Goal: Transaction & Acquisition: Book appointment/travel/reservation

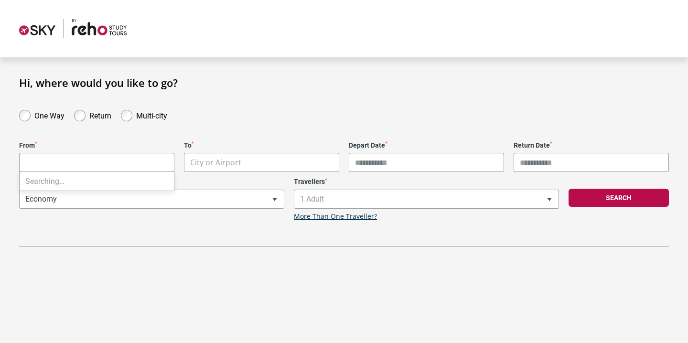
click at [136, 156] on body "**********" at bounding box center [344, 171] width 688 height 343
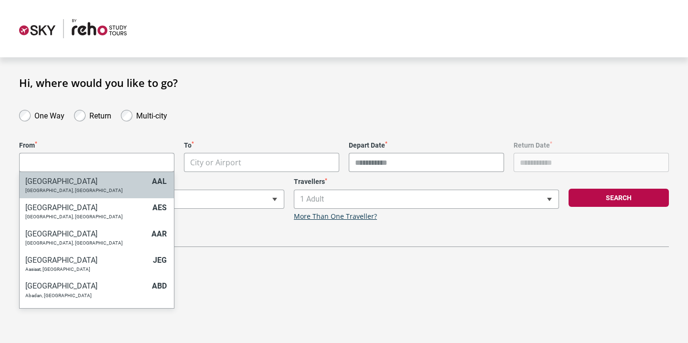
click at [48, 167] on body "**********" at bounding box center [344, 171] width 688 height 343
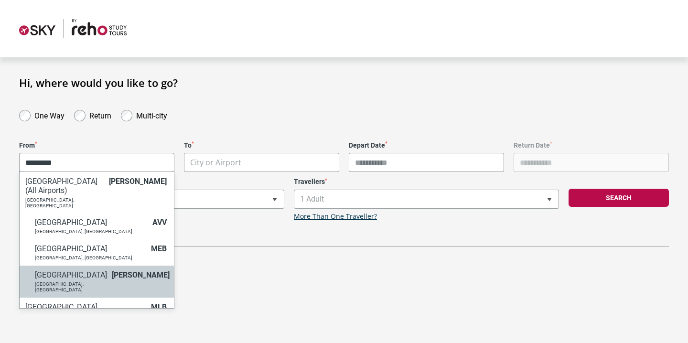
type input "*********"
select select "MELA"
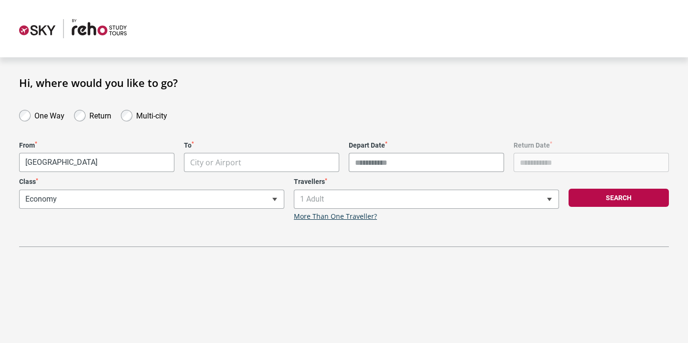
click at [219, 167] on body "**********" at bounding box center [344, 171] width 688 height 343
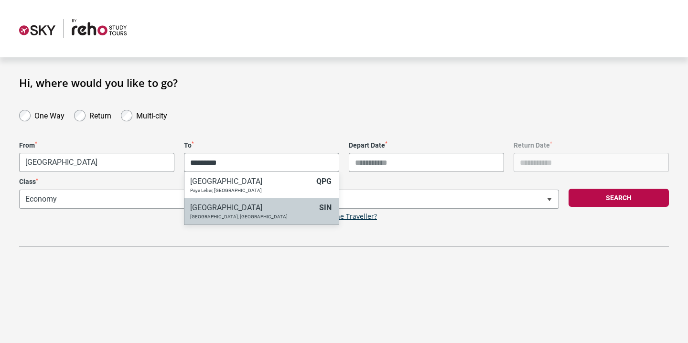
type input "*********"
select select "SINA"
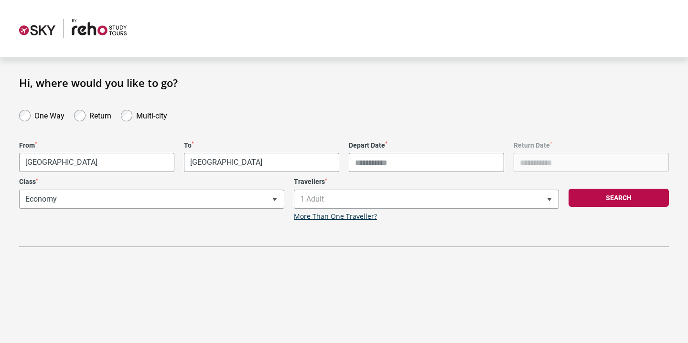
click at [372, 165] on input "Depart Date *" at bounding box center [426, 162] width 155 height 19
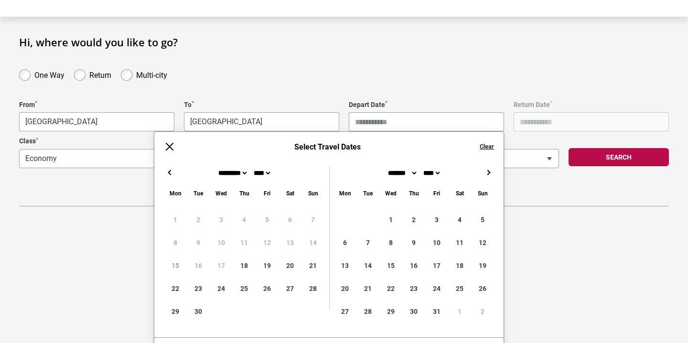
scroll to position [42, 0]
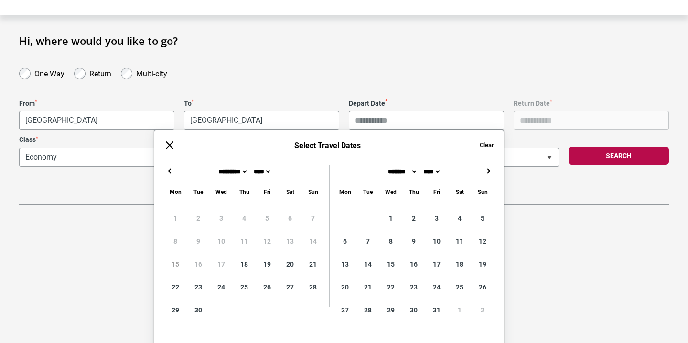
click at [491, 175] on button "→" at bounding box center [488, 170] width 11 height 11
type input "**********"
click at [532, 129] on div "**********" at bounding box center [344, 135] width 650 height 139
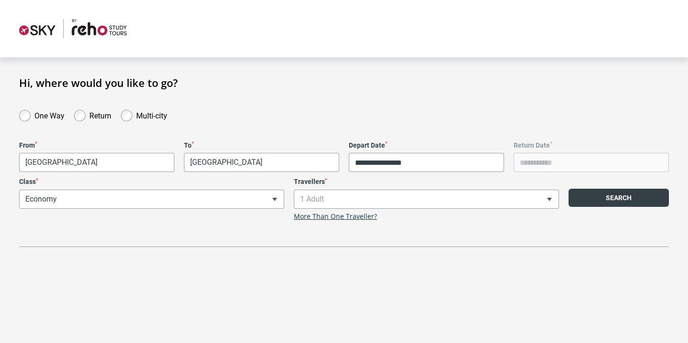
click at [582, 201] on button "Search" at bounding box center [619, 198] width 100 height 18
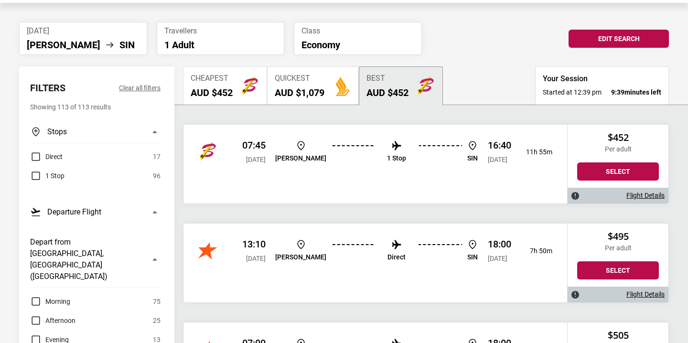
scroll to position [59, 0]
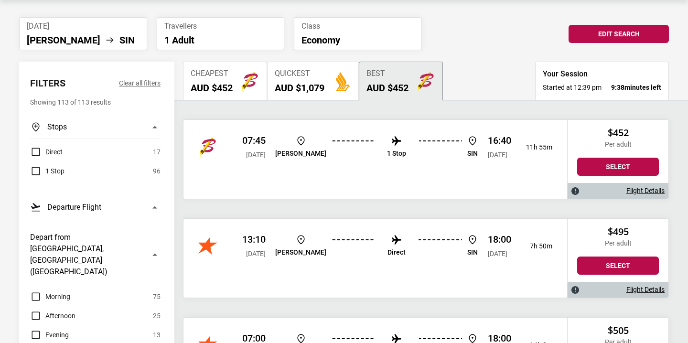
click at [58, 153] on span "Direct" at bounding box center [53, 151] width 17 height 11
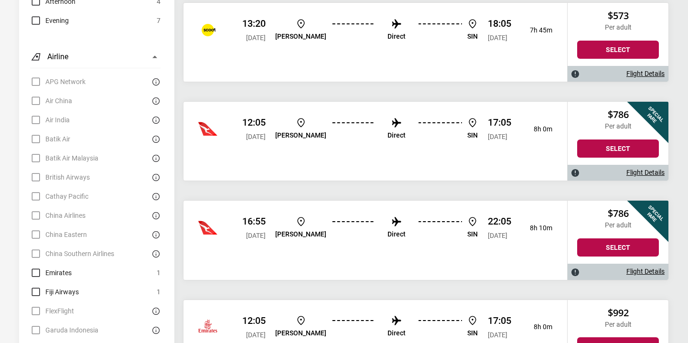
scroll to position [547, 0]
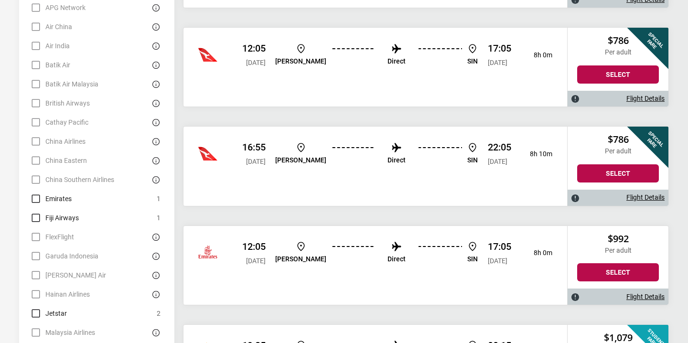
click at [372, 177] on div "16:55 [DATE] [PERSON_NAME] Direct SIN 22:05 [DATE] 8h 10m" at bounding box center [376, 154] width 384 height 54
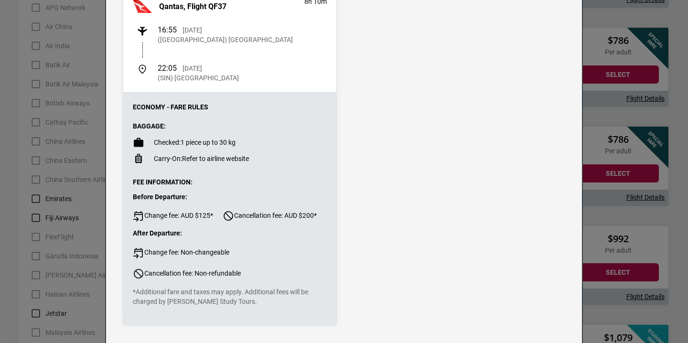
scroll to position [0, 0]
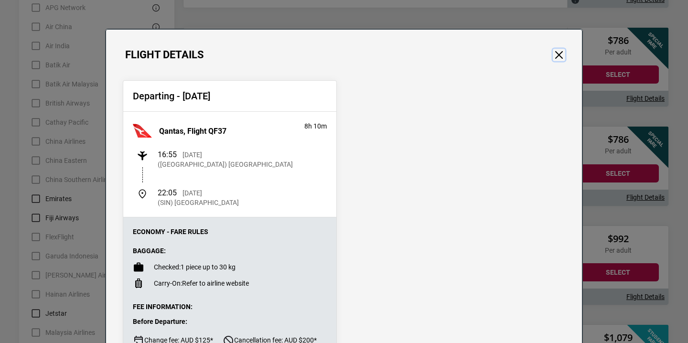
click at [560, 51] on button "Close" at bounding box center [559, 55] width 12 height 12
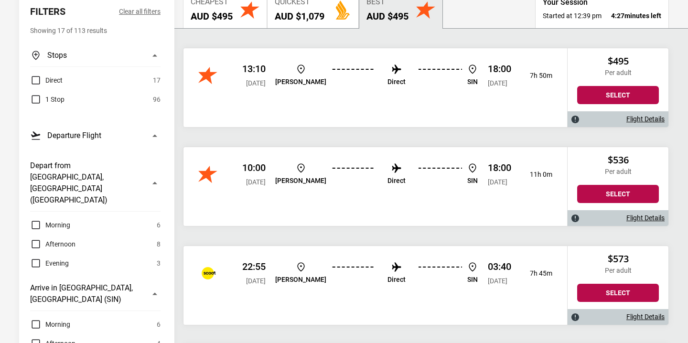
scroll to position [212, 0]
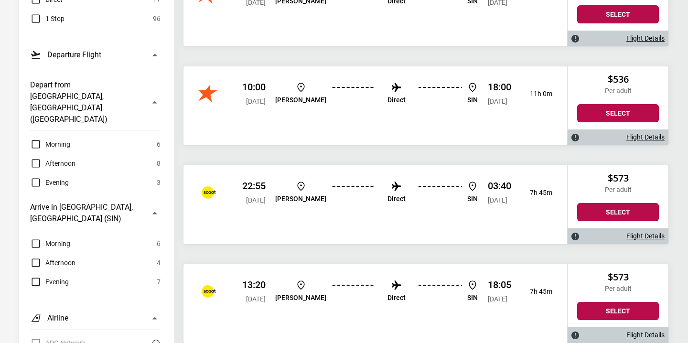
click at [63, 139] on span "Morning" at bounding box center [57, 144] width 25 height 11
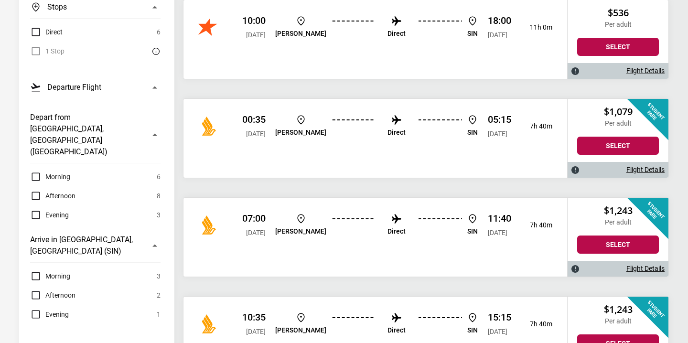
scroll to position [0, 0]
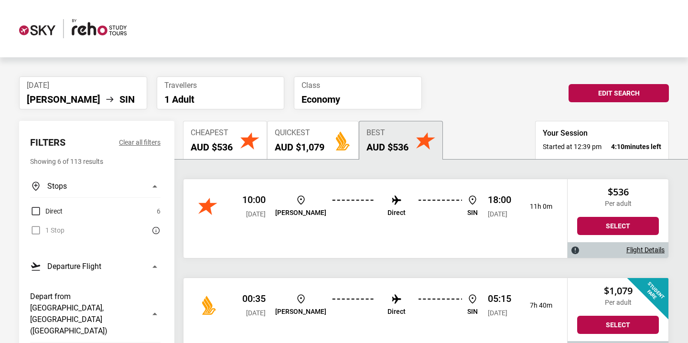
click at [231, 140] on div "Cheapest AUD $536" at bounding box center [212, 141] width 42 height 24
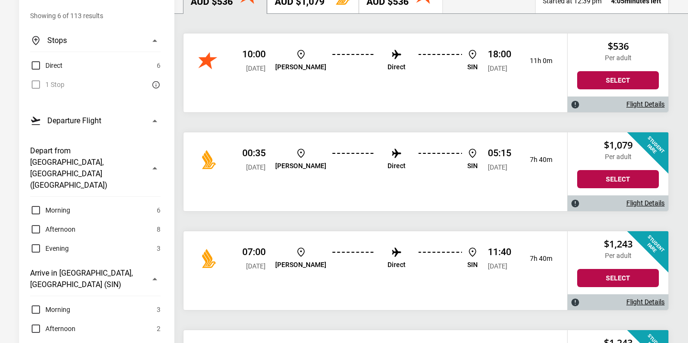
scroll to position [59, 0]
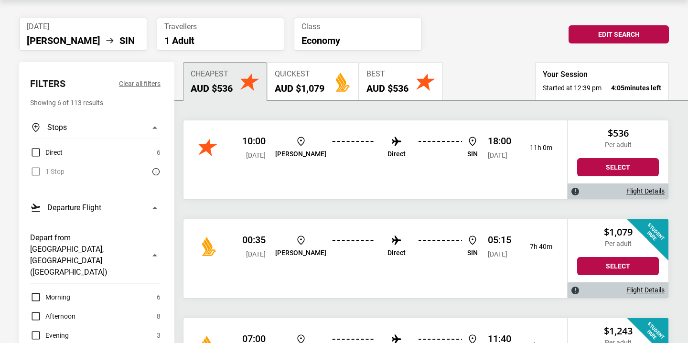
click at [240, 86] on button "Cheapest AUD $536" at bounding box center [225, 81] width 84 height 38
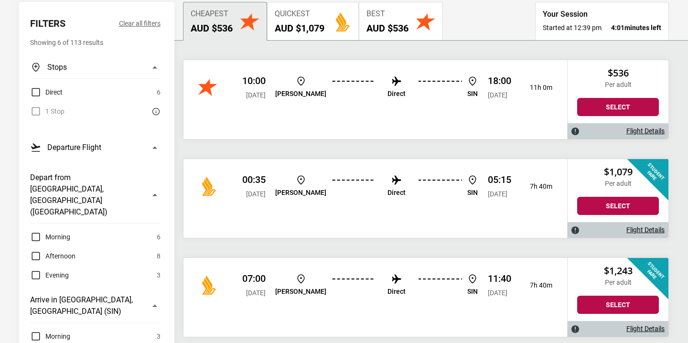
scroll to position [112, 0]
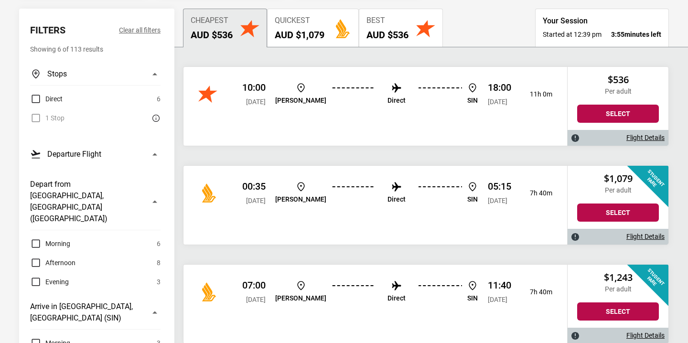
click at [38, 100] on label "Direct" at bounding box center [46, 98] width 33 height 11
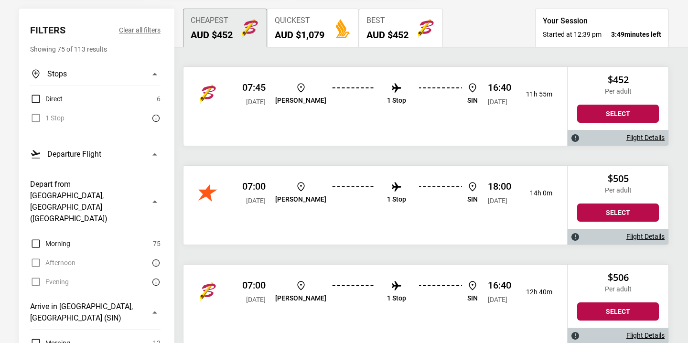
click at [330, 93] on ul "[PERSON_NAME] 1 Stop SIN" at bounding box center [376, 94] width 203 height 24
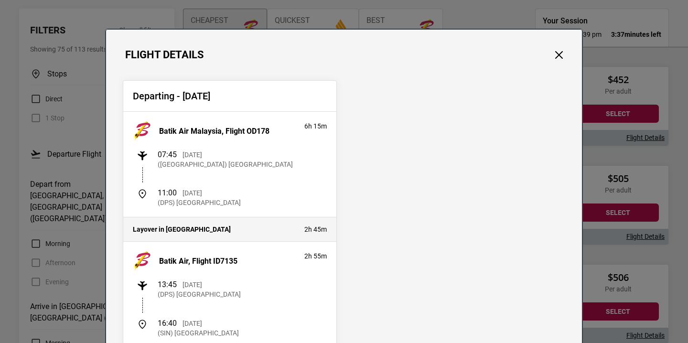
click at [569, 50] on div "Flight Details" at bounding box center [344, 46] width 476 height 32
click at [553, 58] on button "Close" at bounding box center [559, 55] width 12 height 12
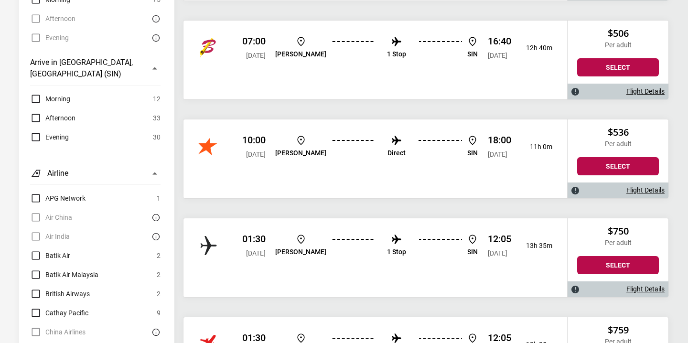
scroll to position [408, 0]
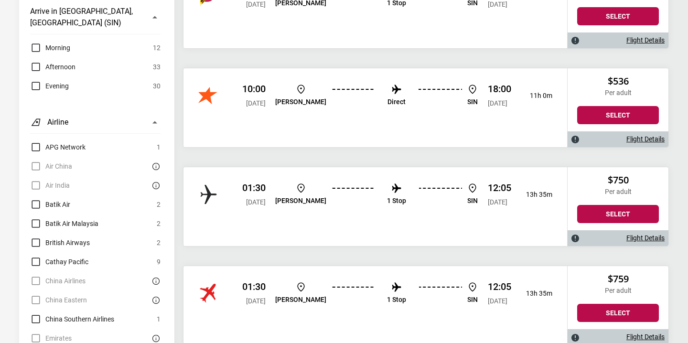
click at [451, 226] on div "01:30 [DATE] [PERSON_NAME] 1 Stop SIN 12:05 [DATE] 13h 35m" at bounding box center [376, 206] width 384 height 79
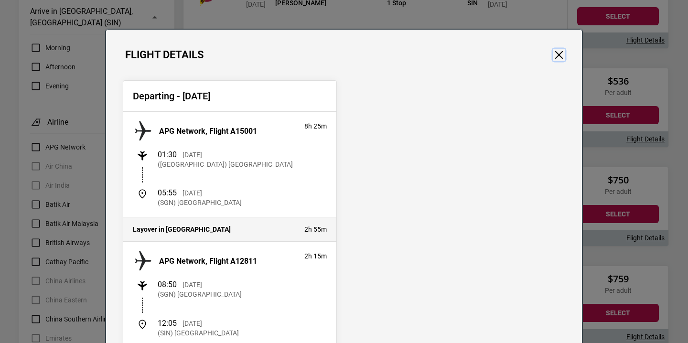
click at [560, 53] on button "Close" at bounding box center [559, 55] width 12 height 12
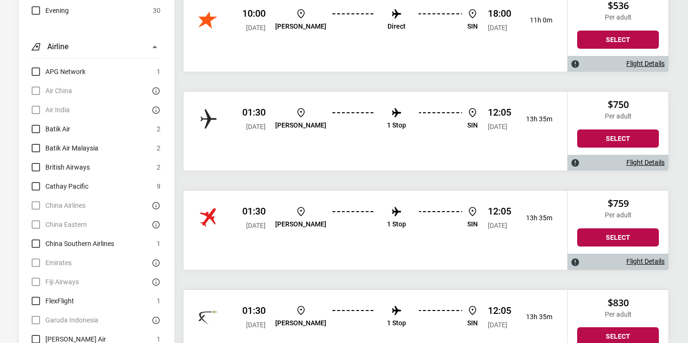
scroll to position [484, 0]
click at [452, 221] on div "01:30 [DATE] [PERSON_NAME] 1 Stop SIN 12:05 [DATE]" at bounding box center [376, 217] width 269 height 25
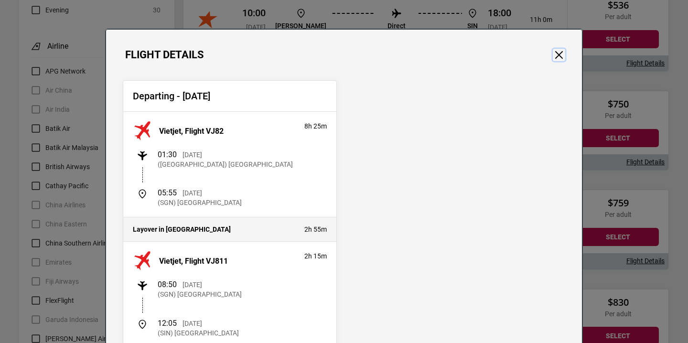
click at [559, 53] on button "Close" at bounding box center [559, 55] width 12 height 12
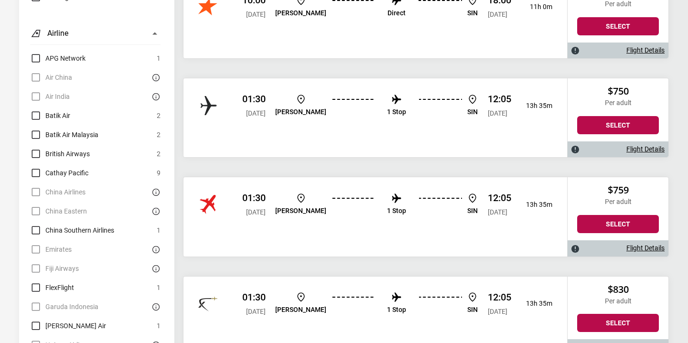
scroll to position [0, 0]
